Goal: Share content: Share content

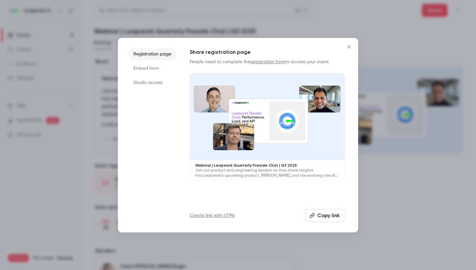
click at [349, 47] on icon "Close" at bounding box center [348, 46] width 3 height 3
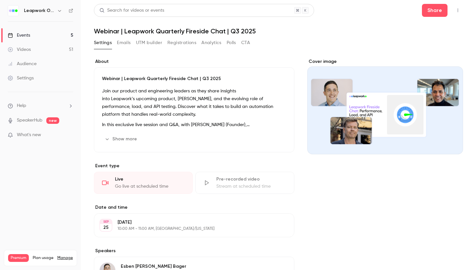
click at [23, 35] on div "Events" at bounding box center [19, 35] width 22 height 6
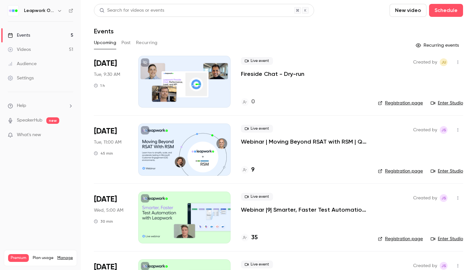
click at [125, 41] on button "Past" at bounding box center [125, 43] width 9 height 10
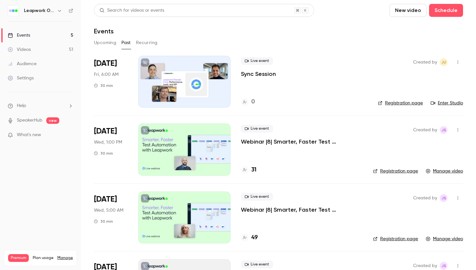
click at [456, 102] on link "Enter Studio" at bounding box center [447, 103] width 32 height 6
click at [168, 65] on div at bounding box center [184, 82] width 92 height 52
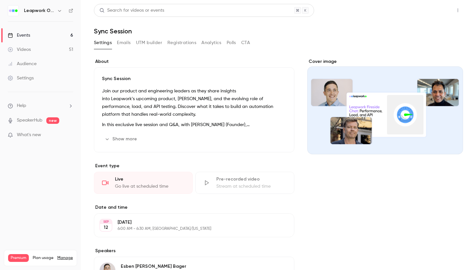
click at [438, 9] on button "Share" at bounding box center [435, 10] width 26 height 13
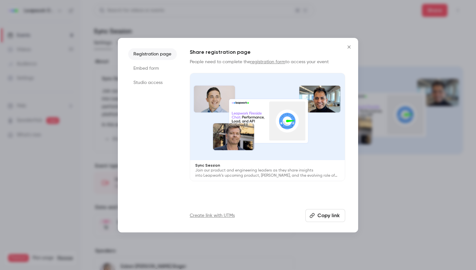
click at [336, 217] on button "Copy link" at bounding box center [325, 215] width 40 height 13
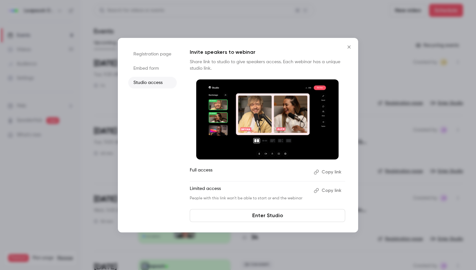
click at [348, 47] on icon "Close" at bounding box center [349, 46] width 8 height 5
